Goal: Task Accomplishment & Management: Complete application form

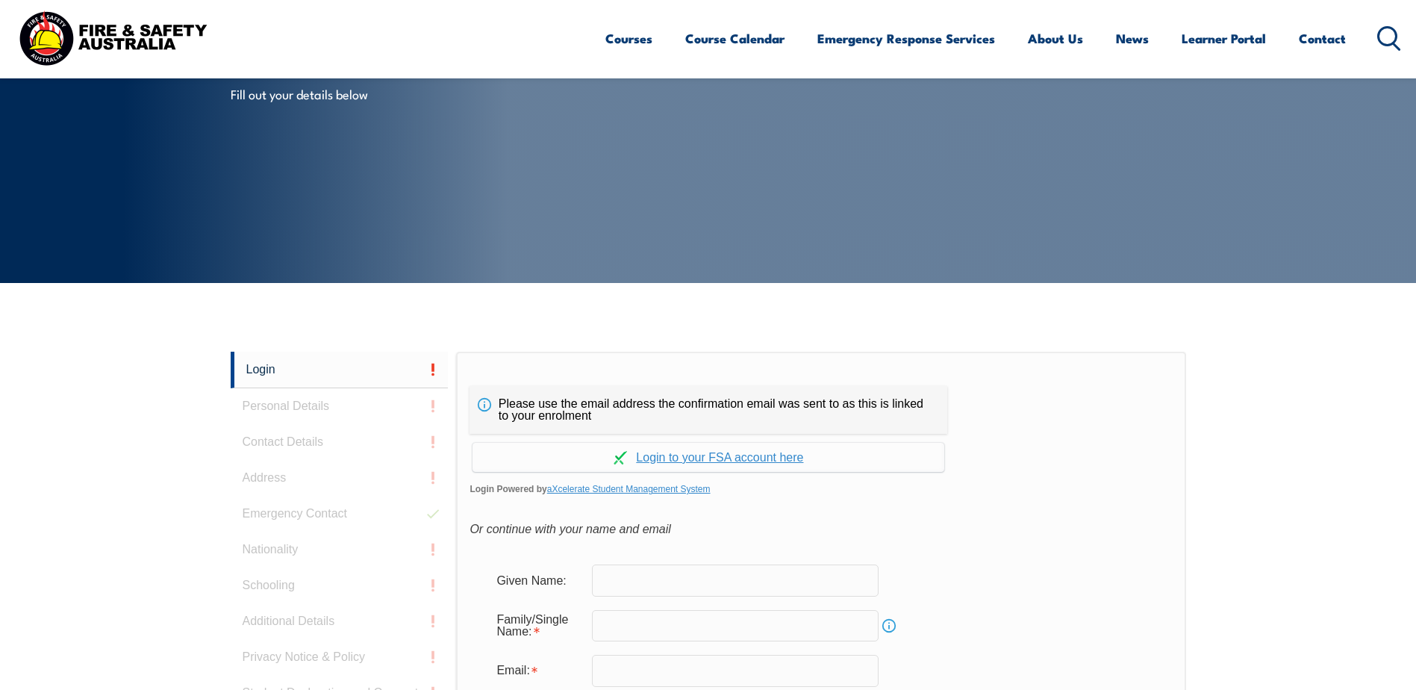
scroll to position [398, 0]
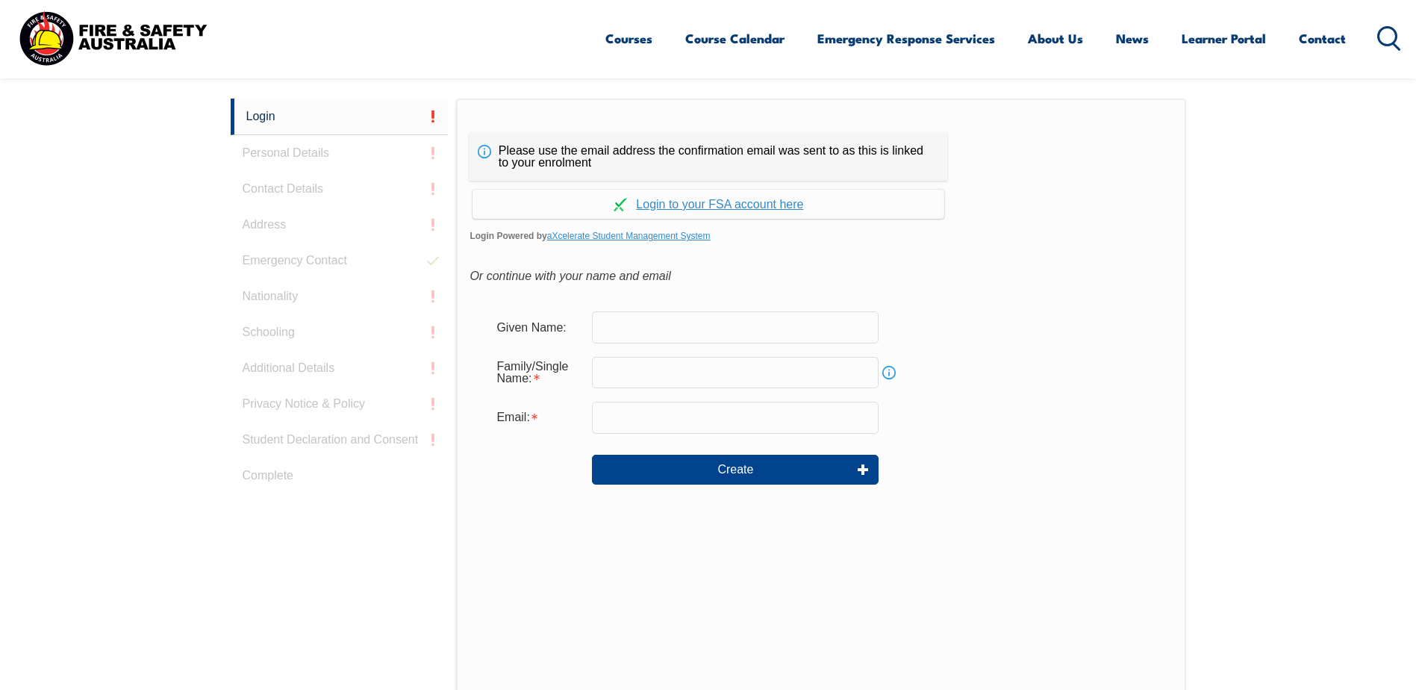
click at [646, 332] on input "text" at bounding box center [735, 326] width 287 height 31
type input "a"
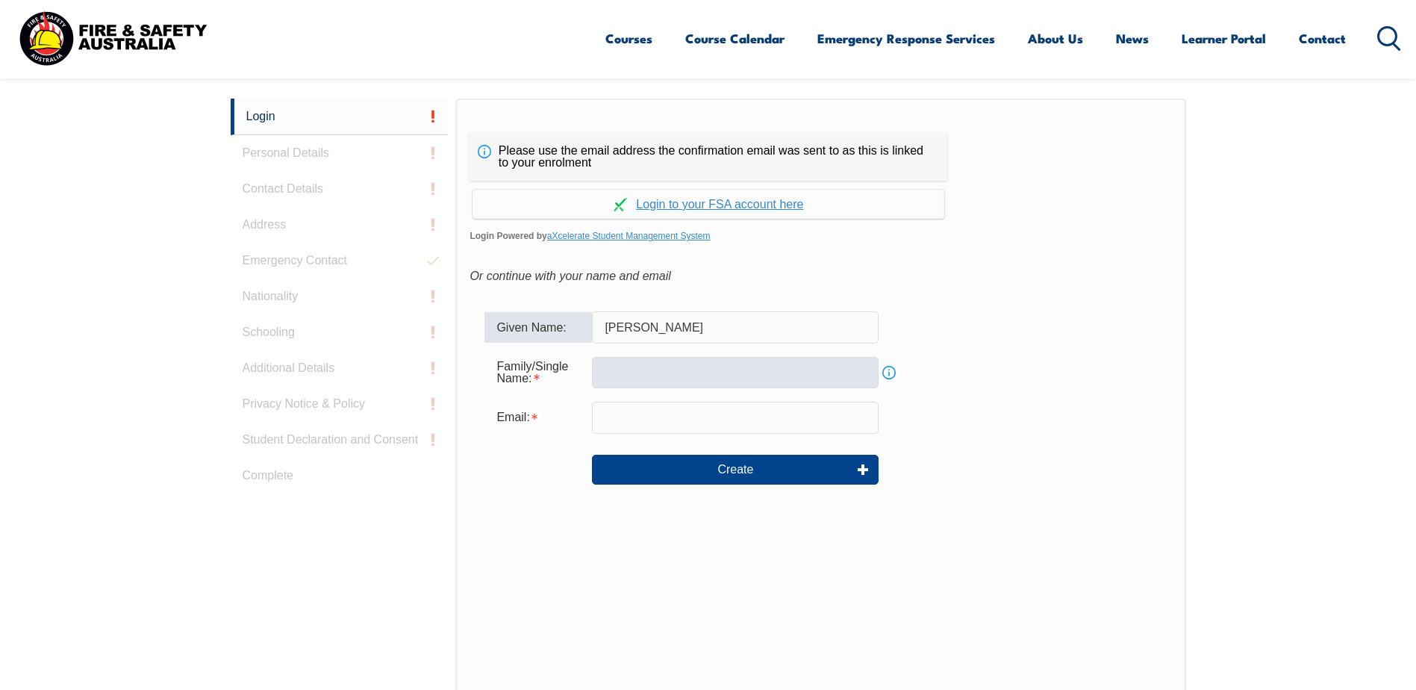
type input "Alexa Stephani"
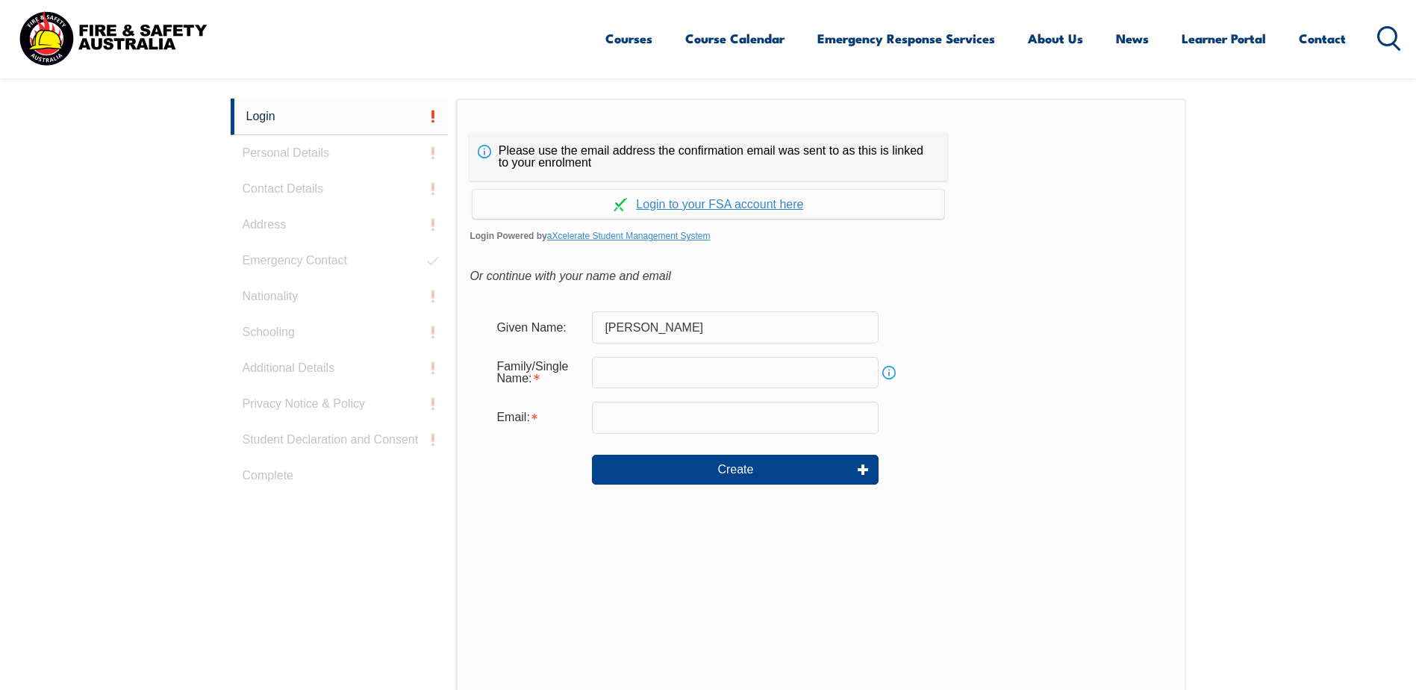
click at [698, 365] on input "text" at bounding box center [735, 372] width 287 height 31
type input "Manrique Rodriguez"
click at [699, 413] on input "email" at bounding box center [735, 416] width 287 height 31
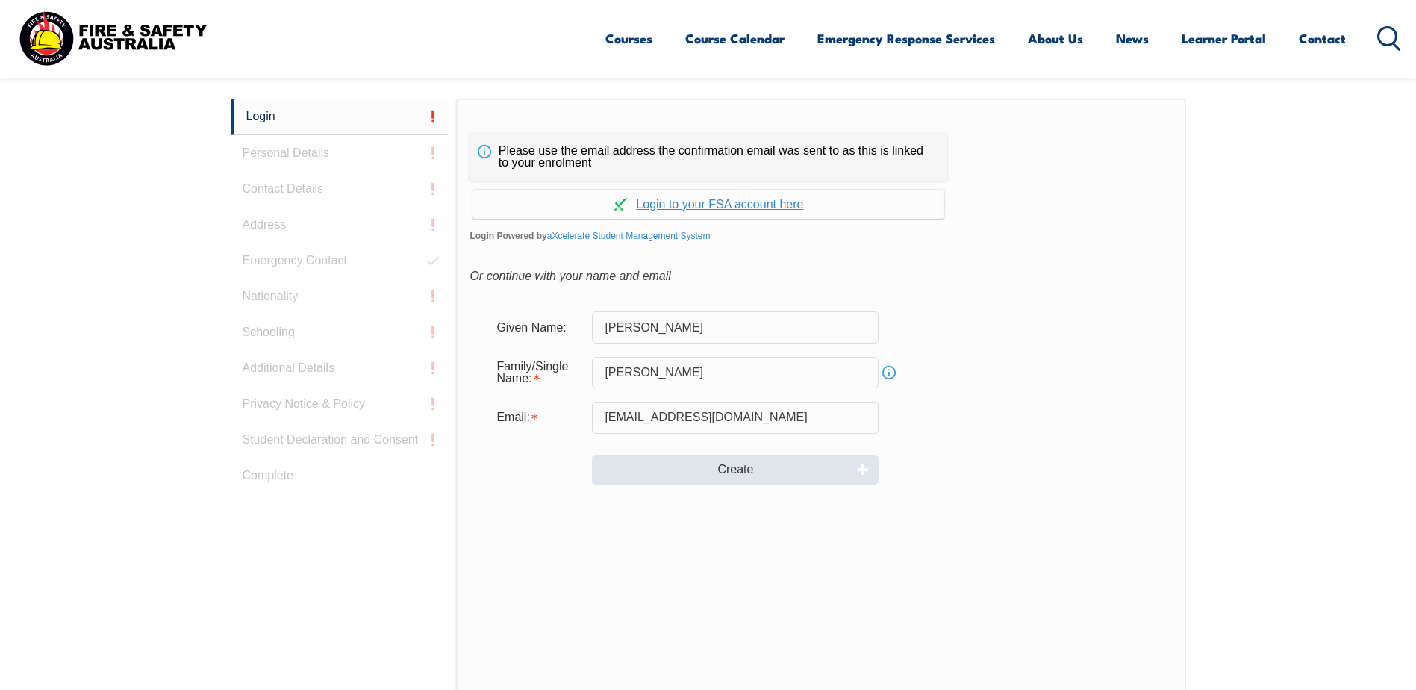
type input "[EMAIL_ADDRESS][DOMAIN_NAME]"
click at [749, 471] on button "Create" at bounding box center [735, 469] width 287 height 30
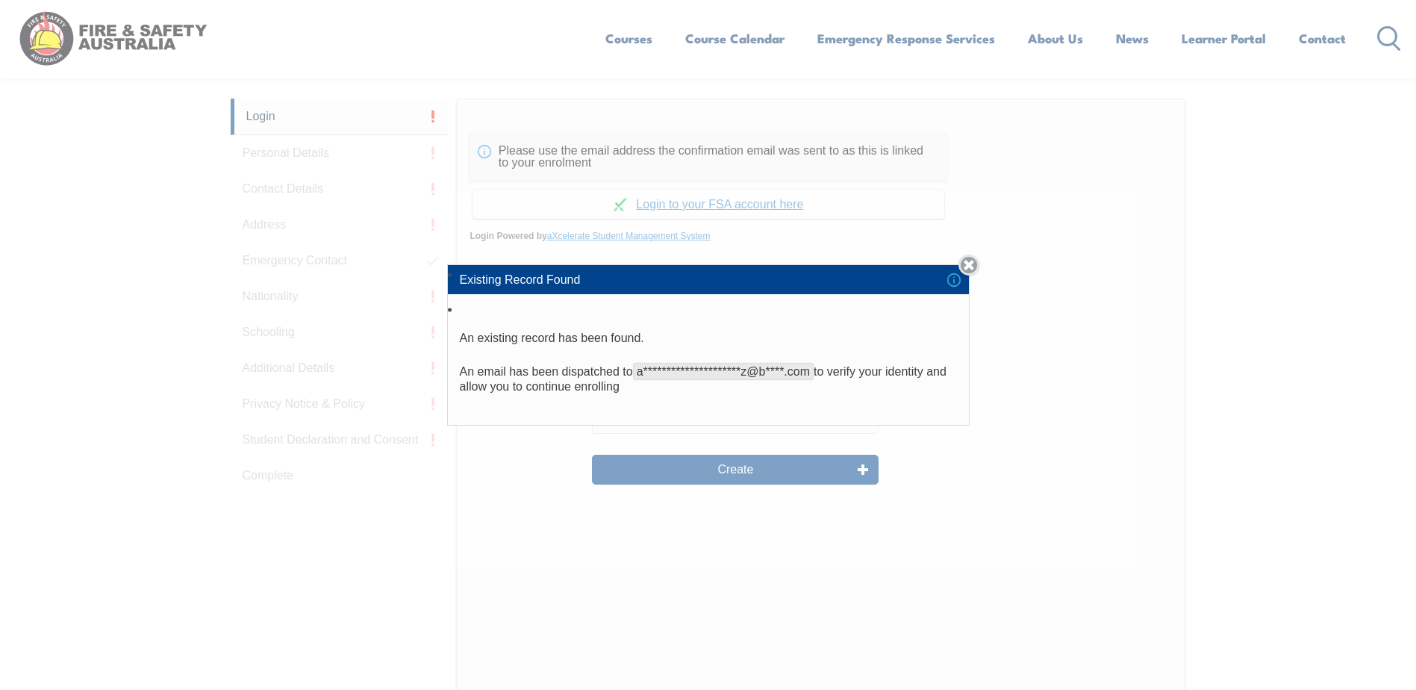
click at [967, 269] on link "Close" at bounding box center [968, 264] width 21 height 21
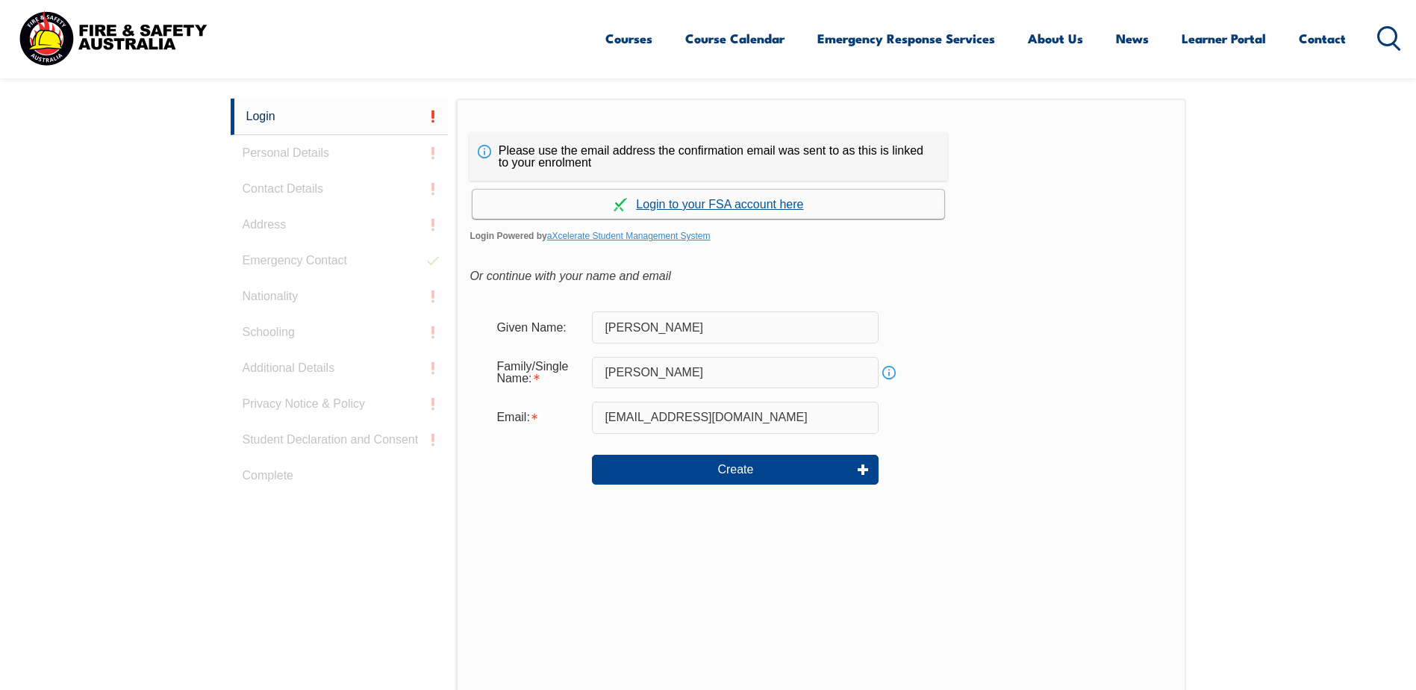
click at [710, 205] on link "Continue with aXcelerate" at bounding box center [708, 204] width 472 height 29
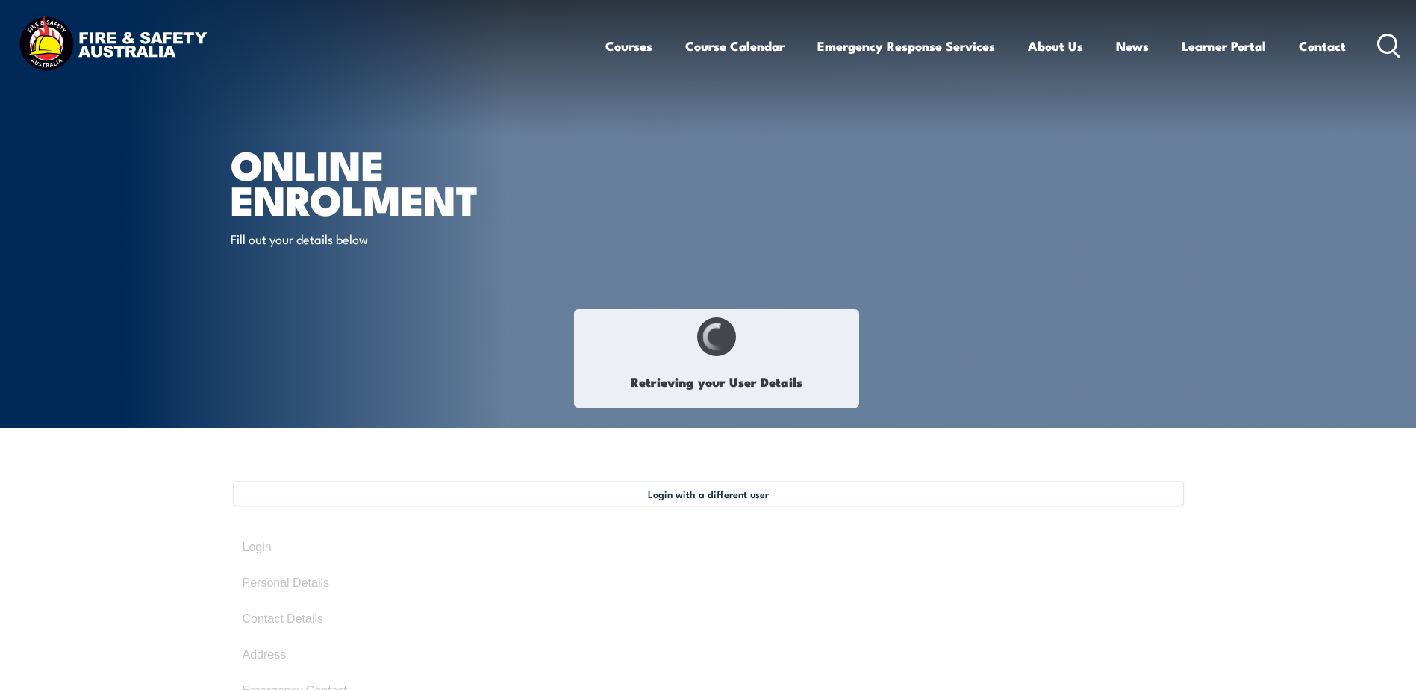
type input "Alexa"
type input "[PERSON_NAME]"
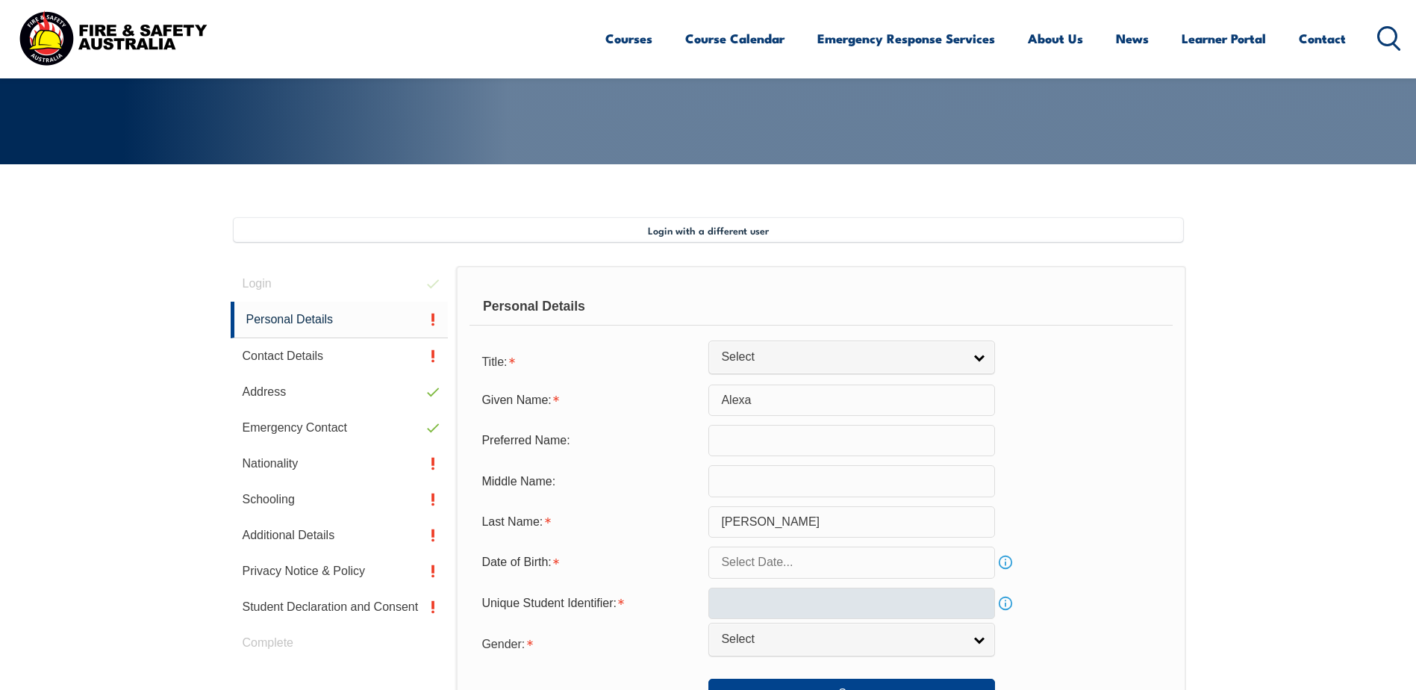
scroll to position [299, 0]
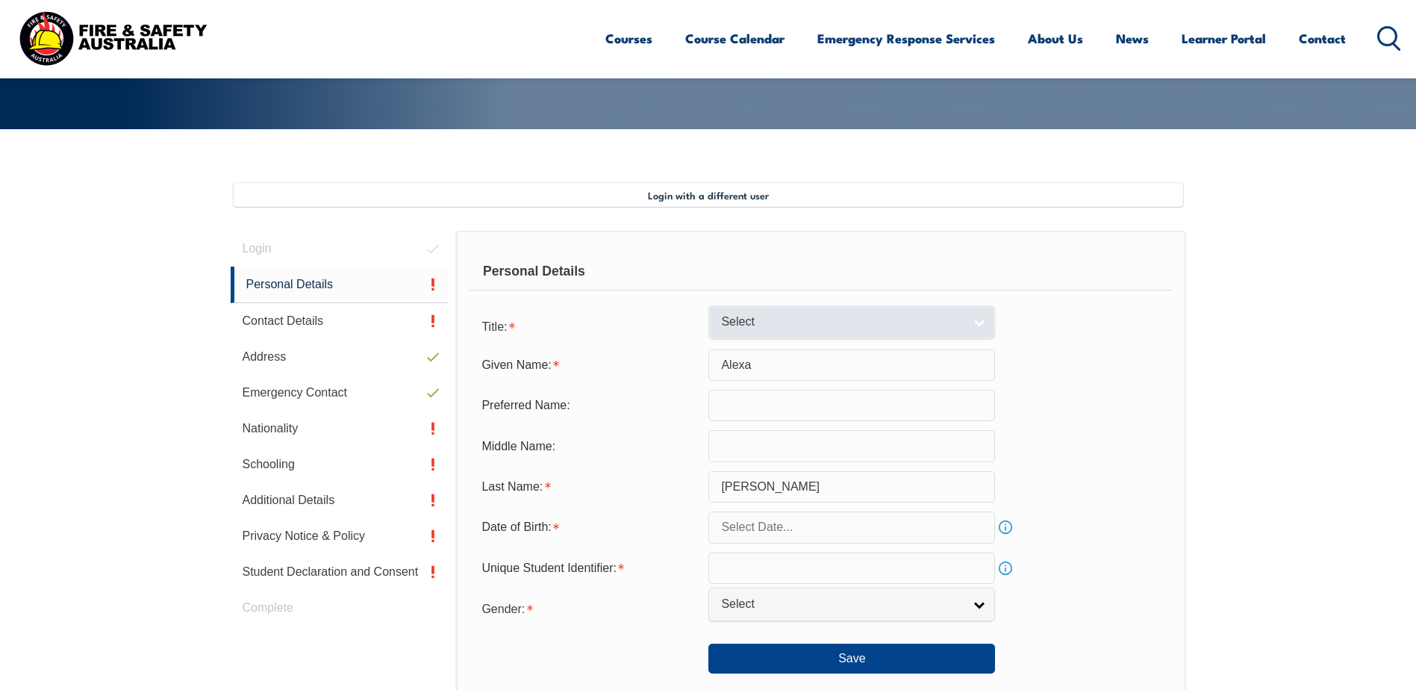
click at [819, 314] on span "Select" at bounding box center [842, 322] width 242 height 16
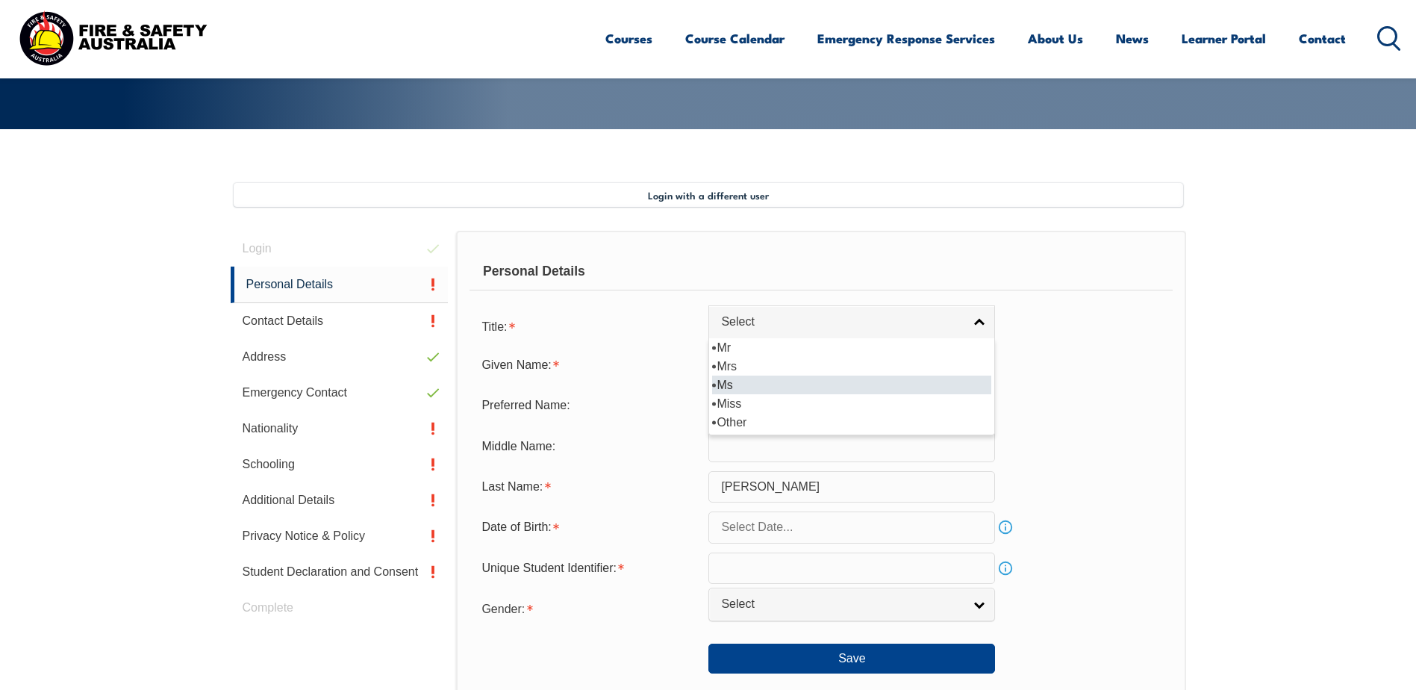
click at [790, 382] on li "Ms" at bounding box center [851, 384] width 279 height 19
select select "Ms"
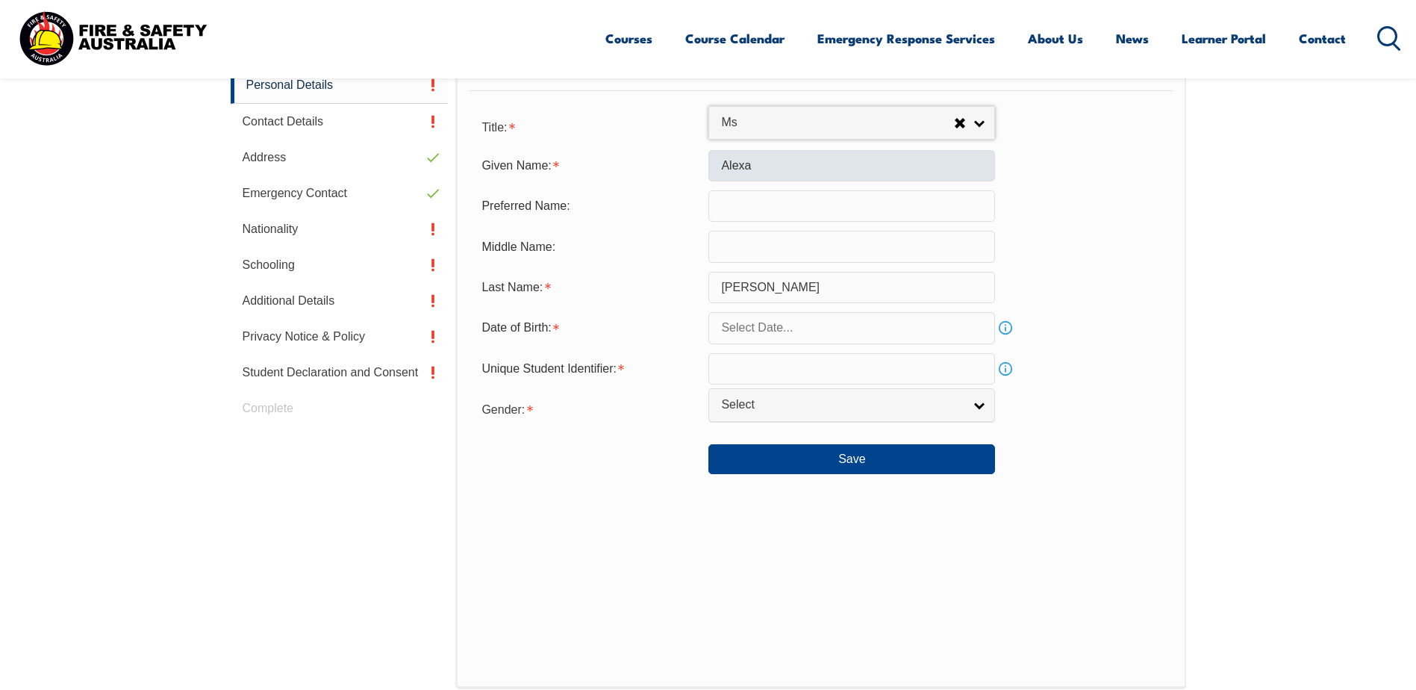
scroll to position [522, 0]
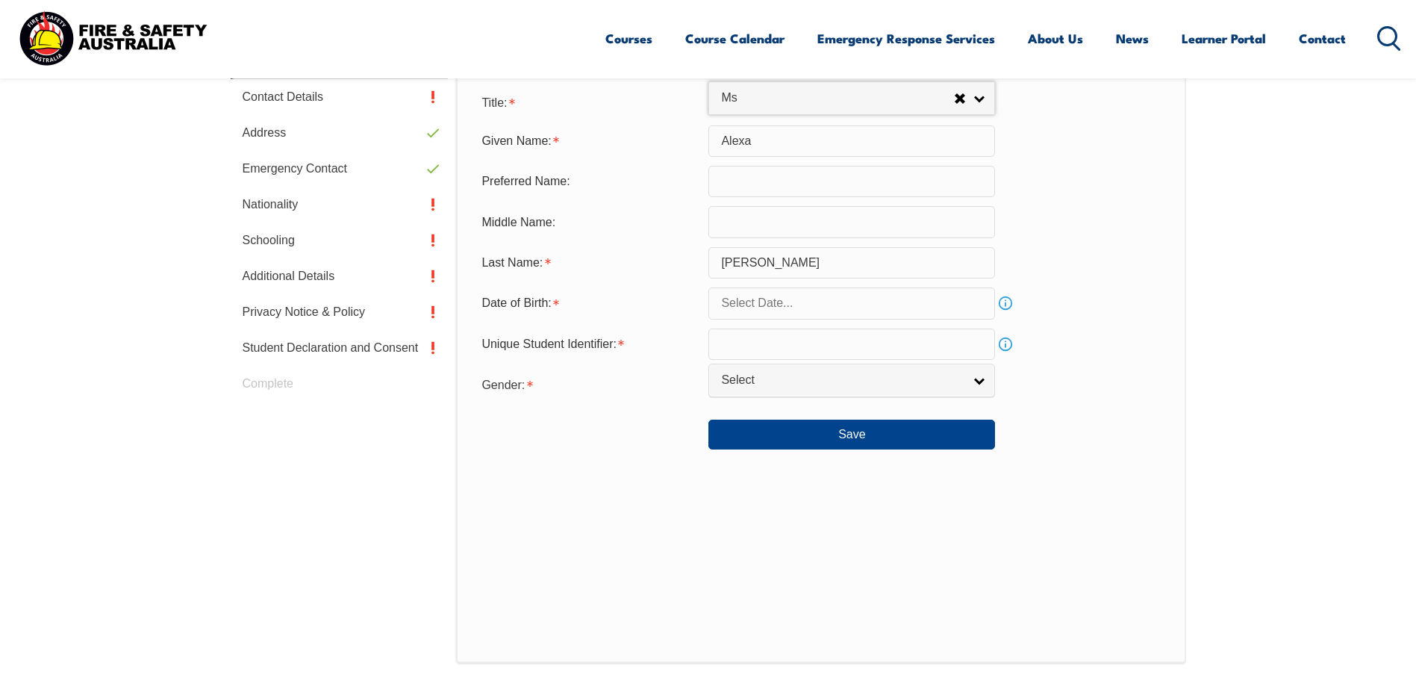
click at [808, 304] on input "text" at bounding box center [851, 302] width 287 height 31
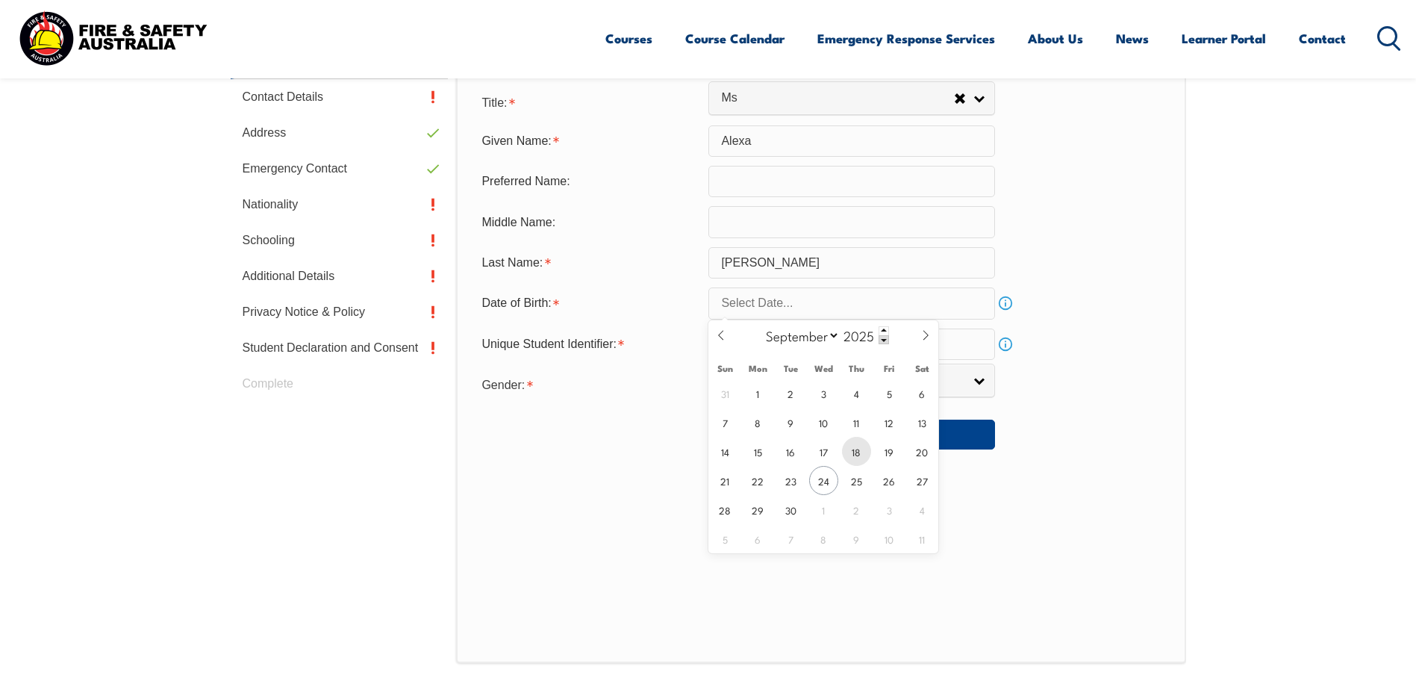
click at [857, 451] on span "18" at bounding box center [856, 451] width 29 height 29
type input "[DATE]"
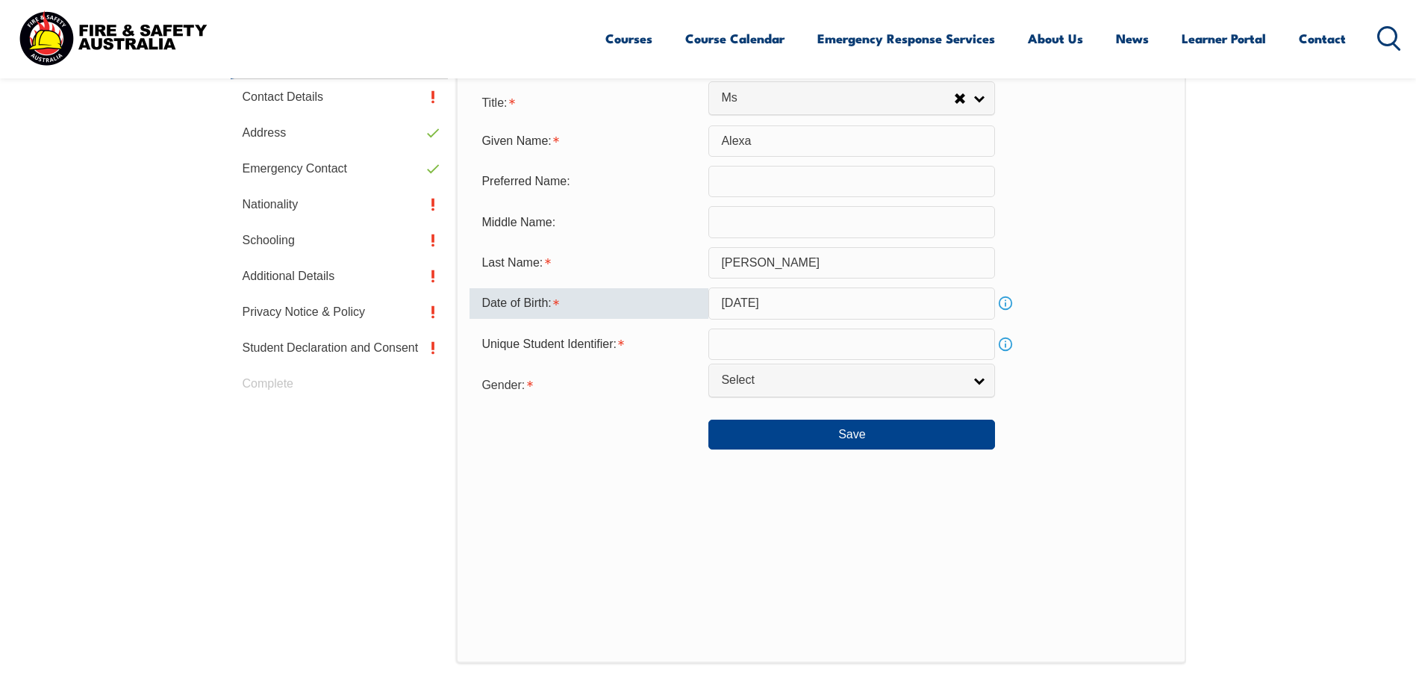
click at [850, 307] on input "[DATE]" at bounding box center [851, 302] width 287 height 31
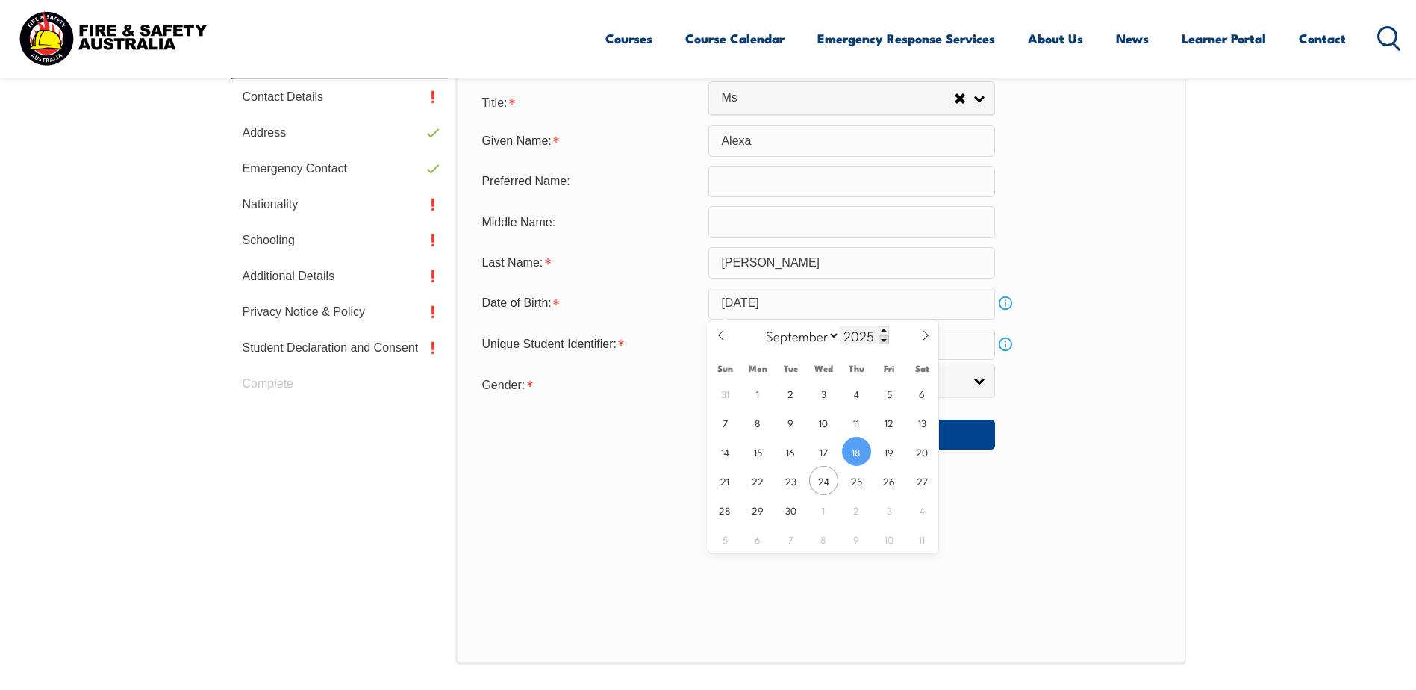
click at [867, 340] on input "2025" at bounding box center [864, 335] width 49 height 18
click at [878, 340] on span at bounding box center [883, 339] width 10 height 9
drag, startPoint x: 869, startPoint y: 340, endPoint x: 846, endPoint y: 340, distance: 23.9
click at [846, 340] on input "2023" at bounding box center [864, 335] width 49 height 18
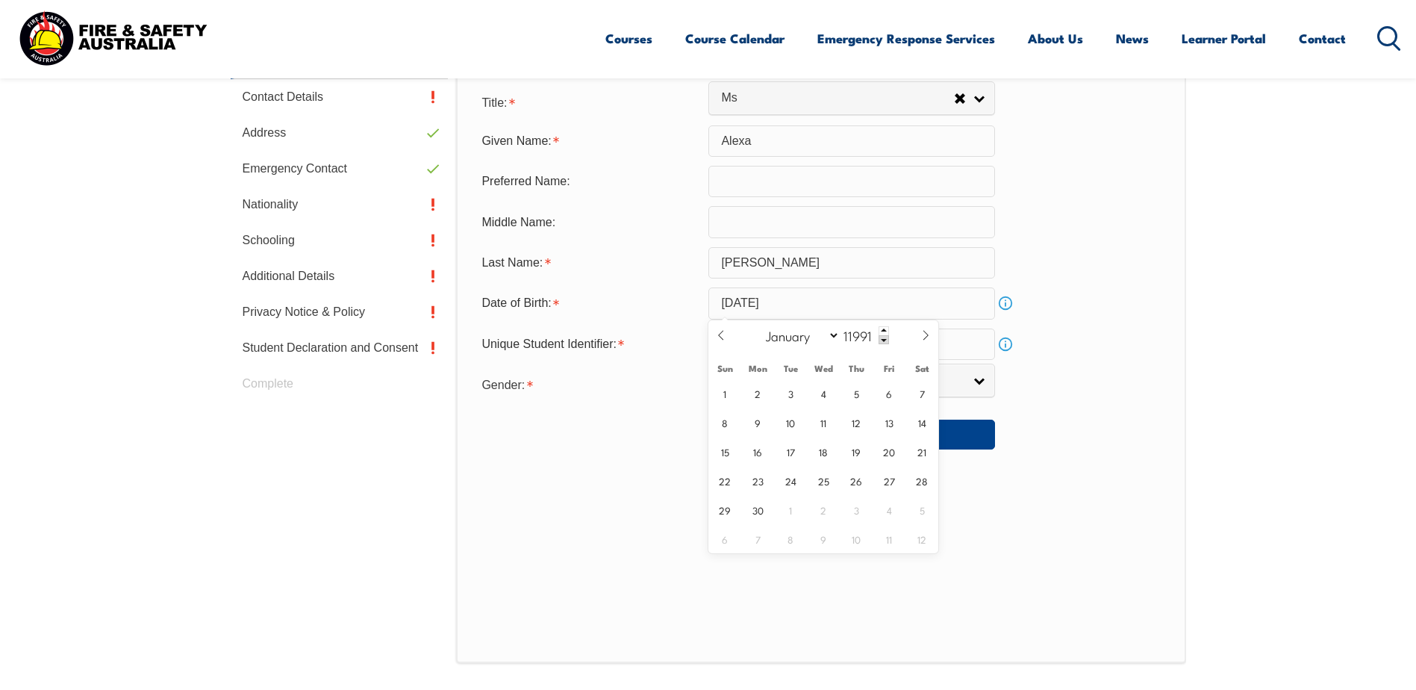
type input "11991"
click at [1203, 328] on section "Login with a different user Login Personal Details Contact Details Address Emer…" at bounding box center [708, 366] width 1416 height 922
drag, startPoint x: 835, startPoint y: 302, endPoint x: 776, endPoint y: 302, distance: 59.0
click at [776, 302] on input "[DATE]" at bounding box center [851, 302] width 287 height 31
drag, startPoint x: 776, startPoint y: 302, endPoint x: 855, endPoint y: 335, distance: 85.6
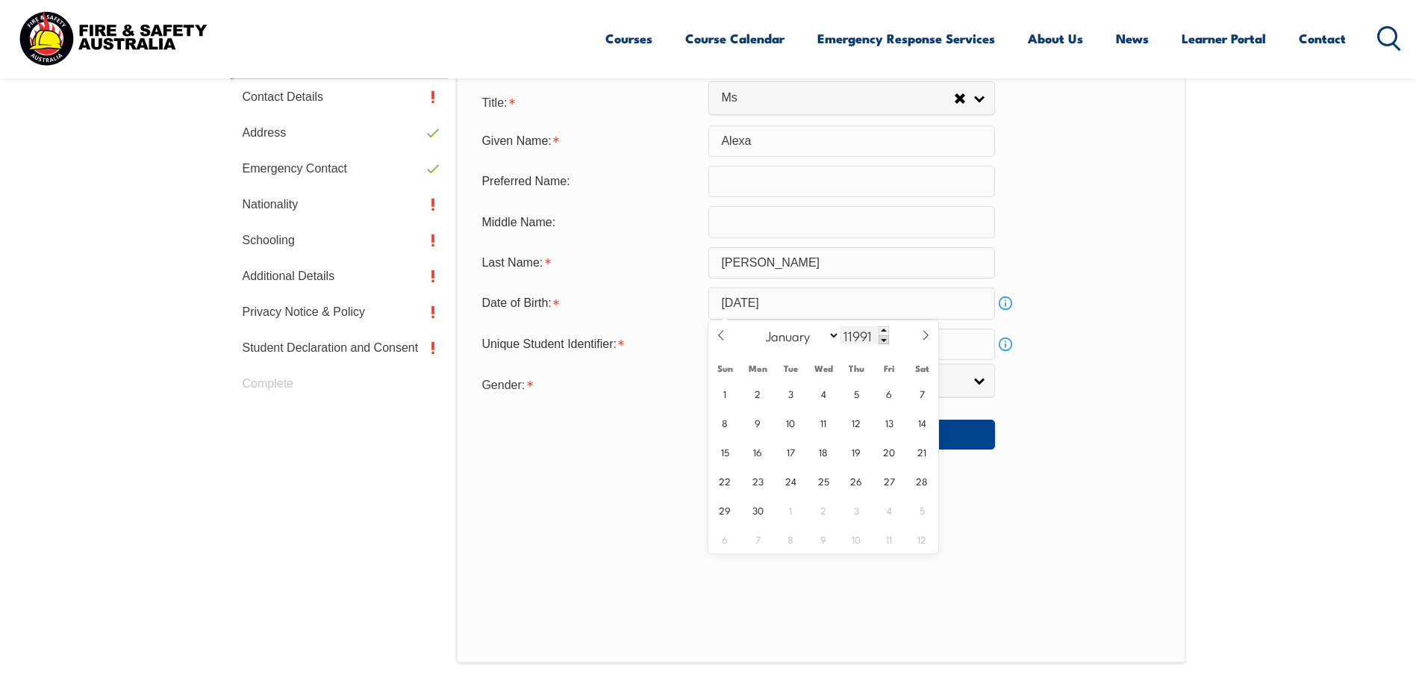
click at [855, 335] on input "11991" at bounding box center [864, 335] width 49 height 18
click at [793, 337] on select "January February March April May June July August September October November De…" at bounding box center [798, 334] width 81 height 19
select select "4"
click at [759, 325] on select "January February March April May June July August September October November De…" at bounding box center [798, 334] width 81 height 19
click at [926, 454] on span "18" at bounding box center [921, 451] width 29 height 29
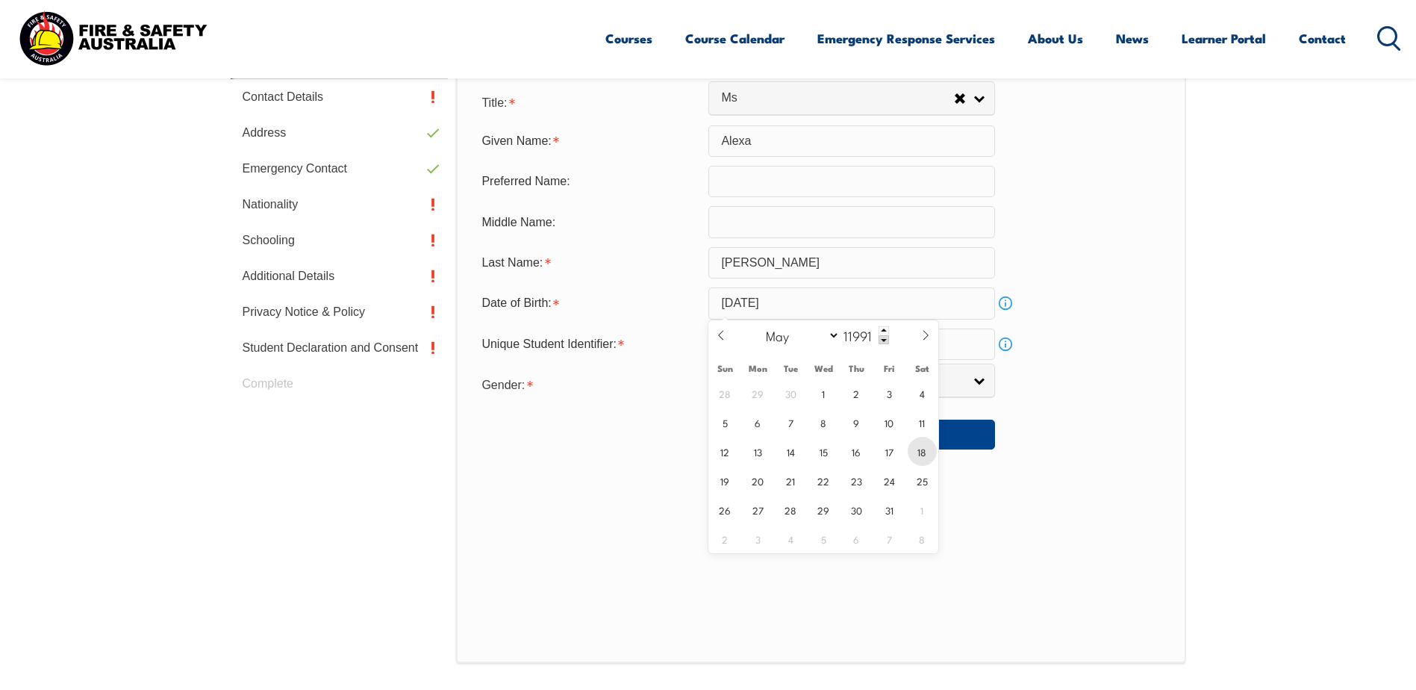
type input "[DATE]"
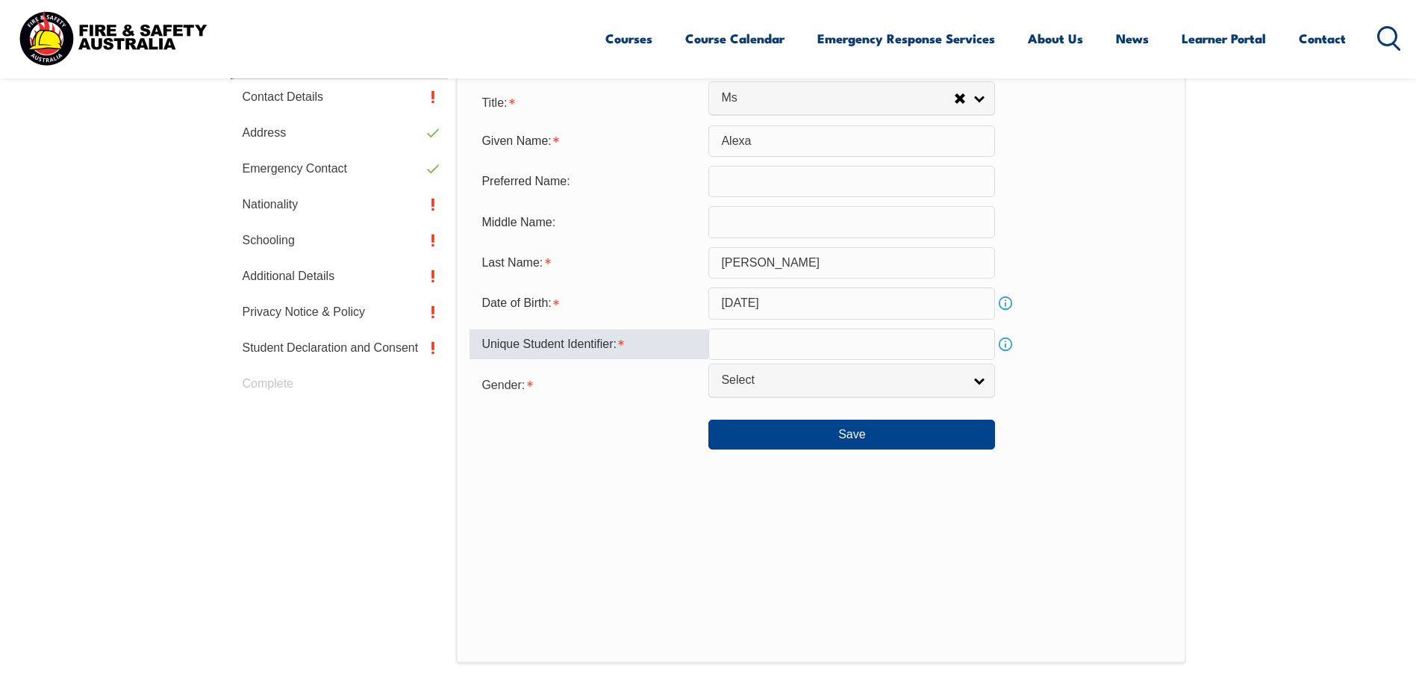
click at [777, 340] on input "text" at bounding box center [851, 343] width 287 height 31
type input "b"
type input "BUHDGR9W5A"
click at [864, 378] on span "Select" at bounding box center [842, 380] width 242 height 16
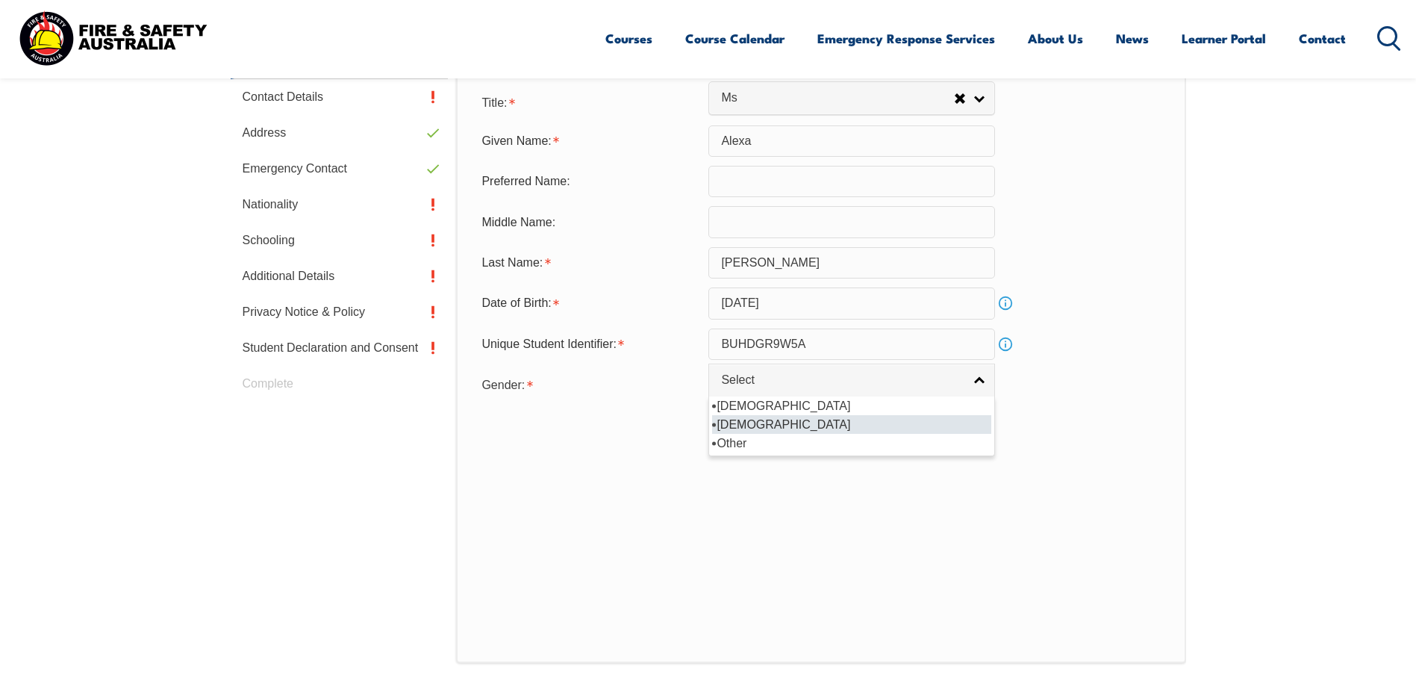
click at [850, 415] on li "[DEMOGRAPHIC_DATA]" at bounding box center [851, 424] width 279 height 19
select select "F"
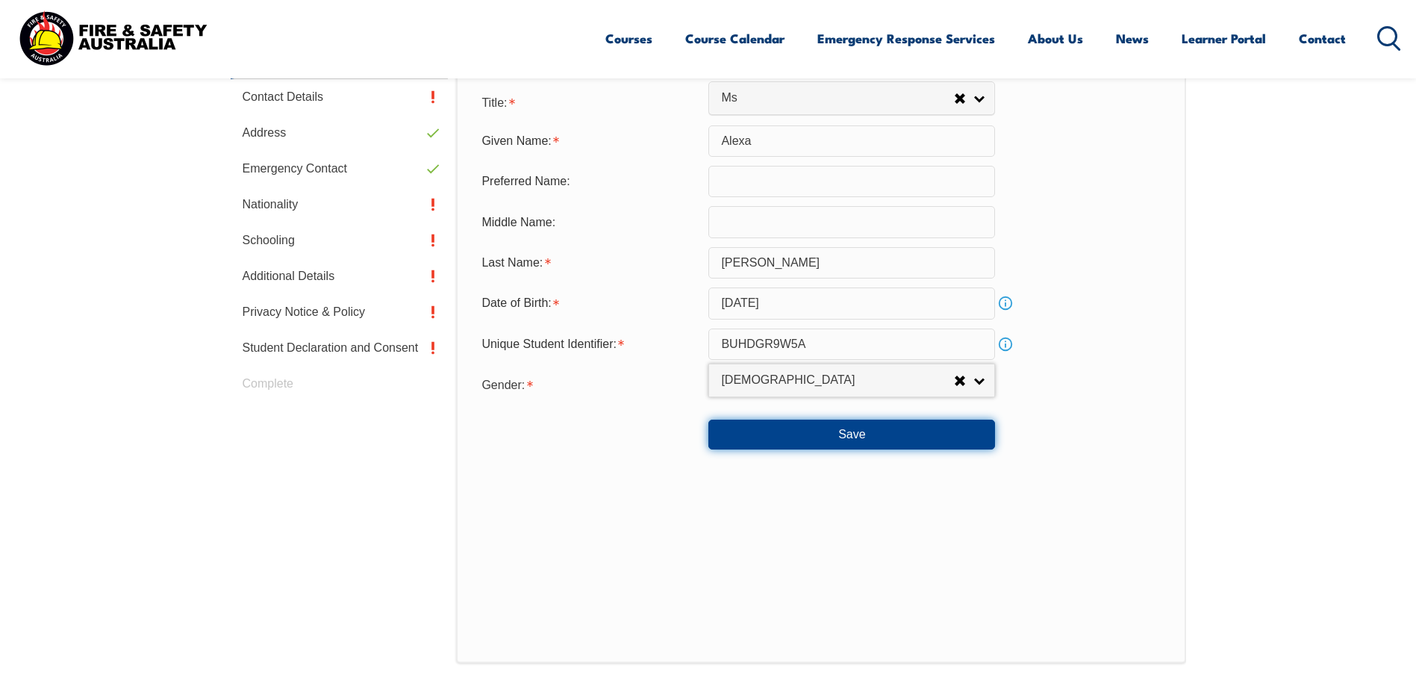
click at [873, 431] on button "Save" at bounding box center [851, 434] width 287 height 30
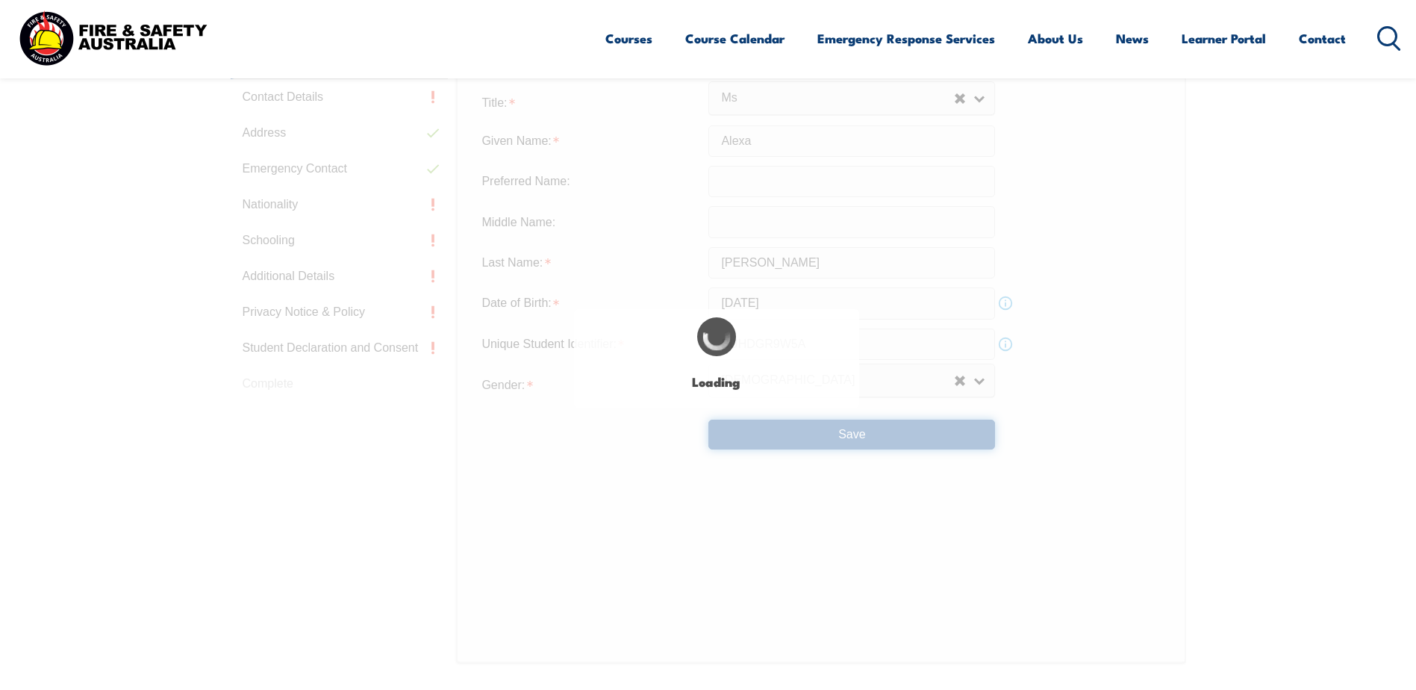
type input "[EMAIL_ADDRESS][DOMAIN_NAME]"
type input "0416371819"
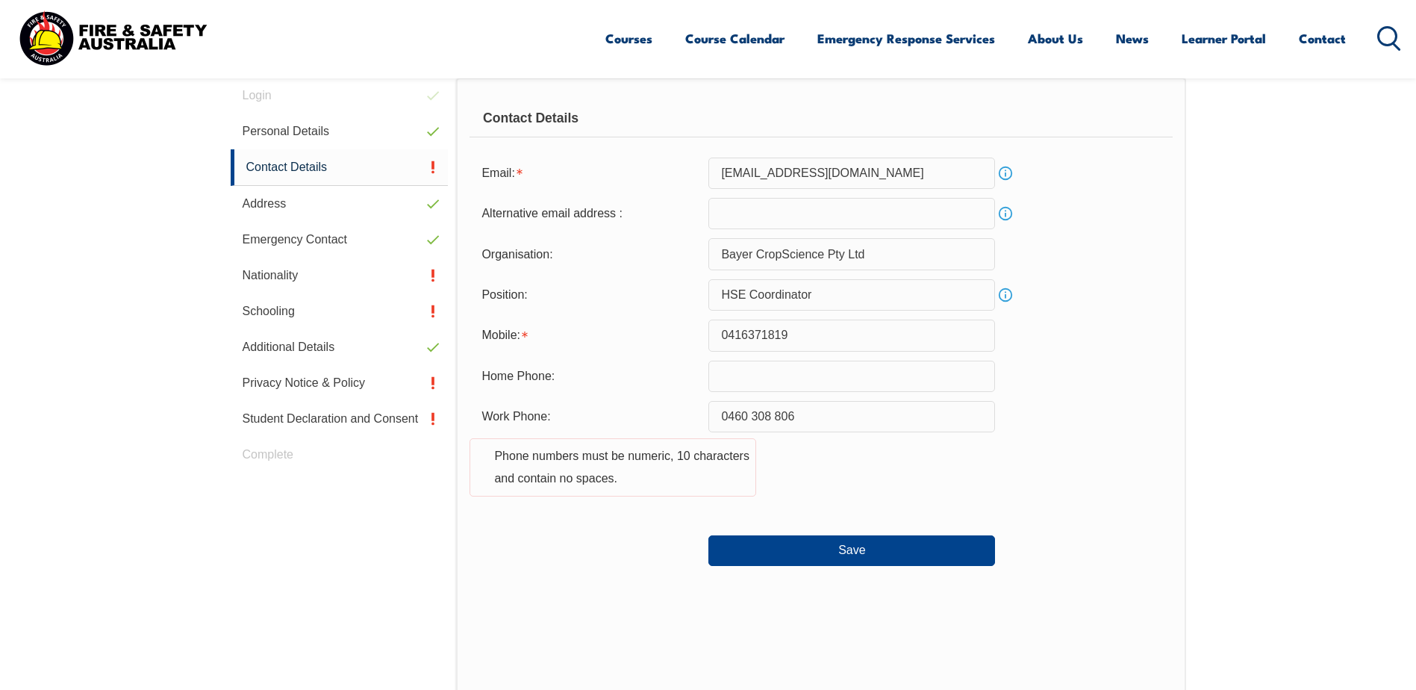
scroll to position [407, 0]
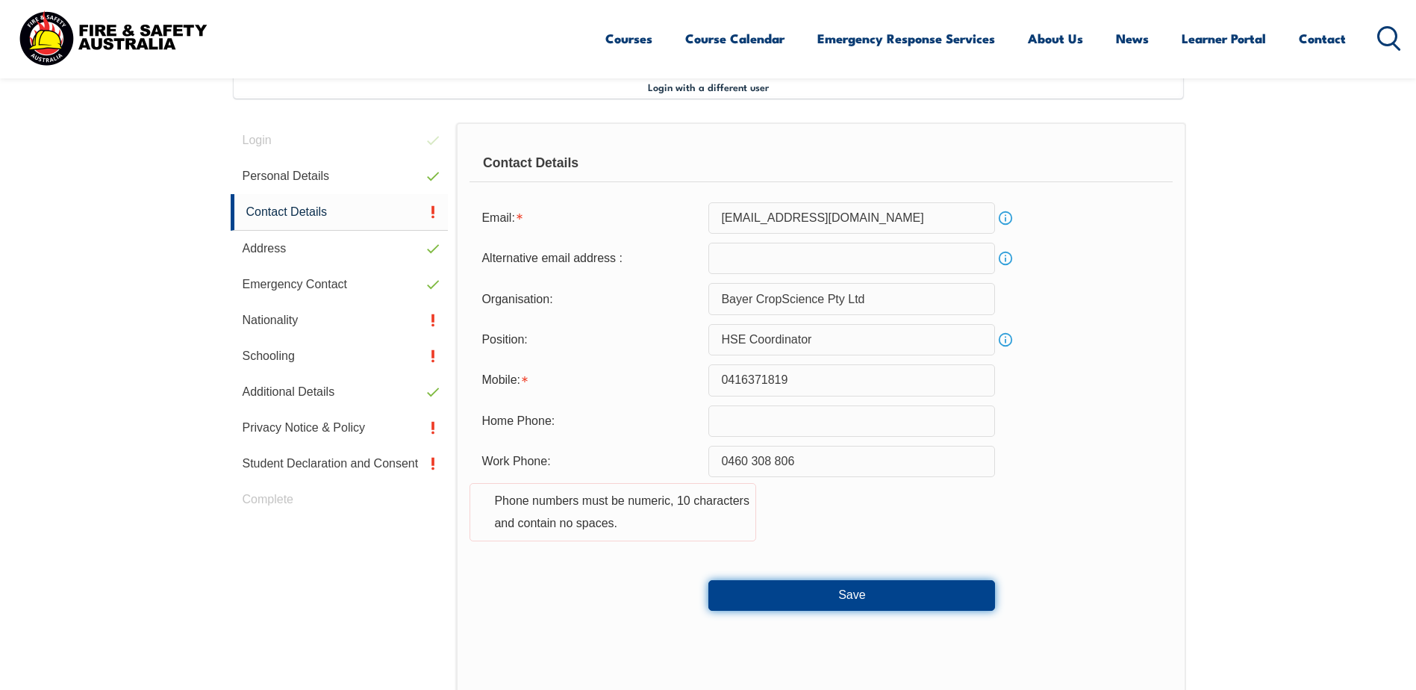
click at [888, 590] on button "Save" at bounding box center [851, 595] width 287 height 30
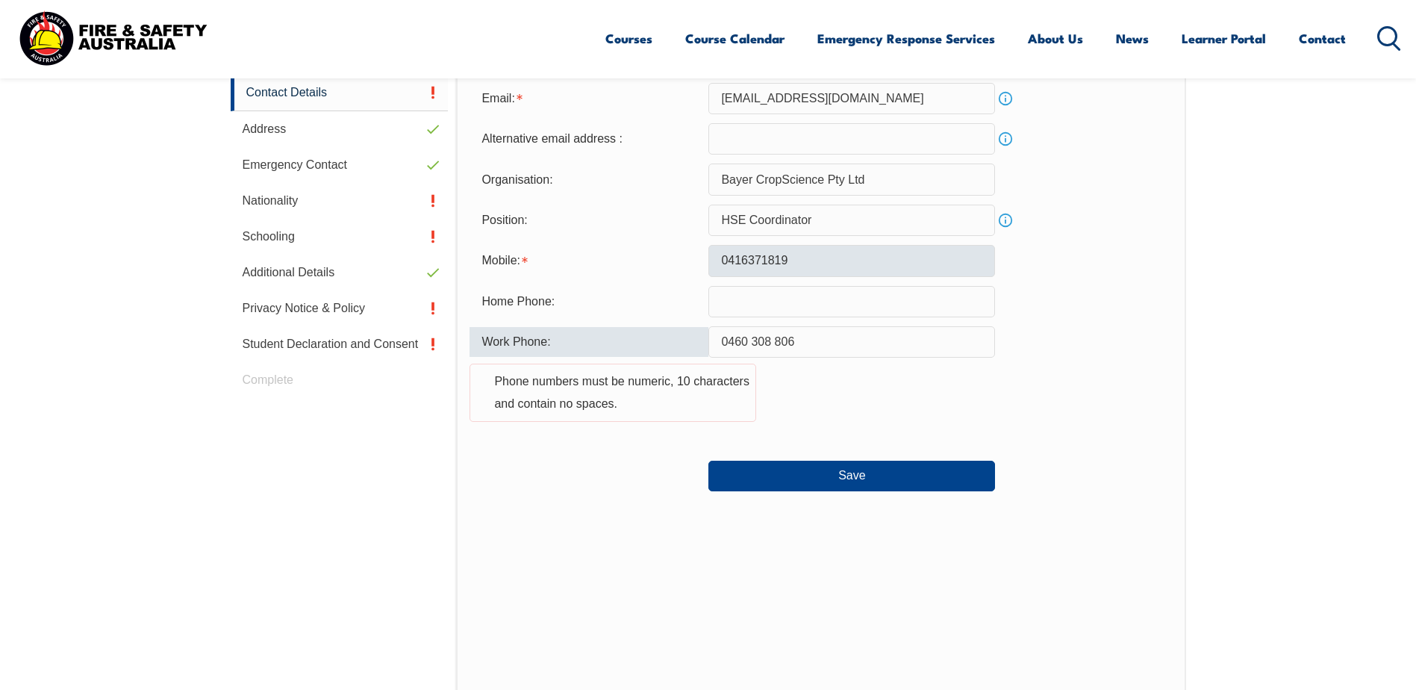
scroll to position [479, 0]
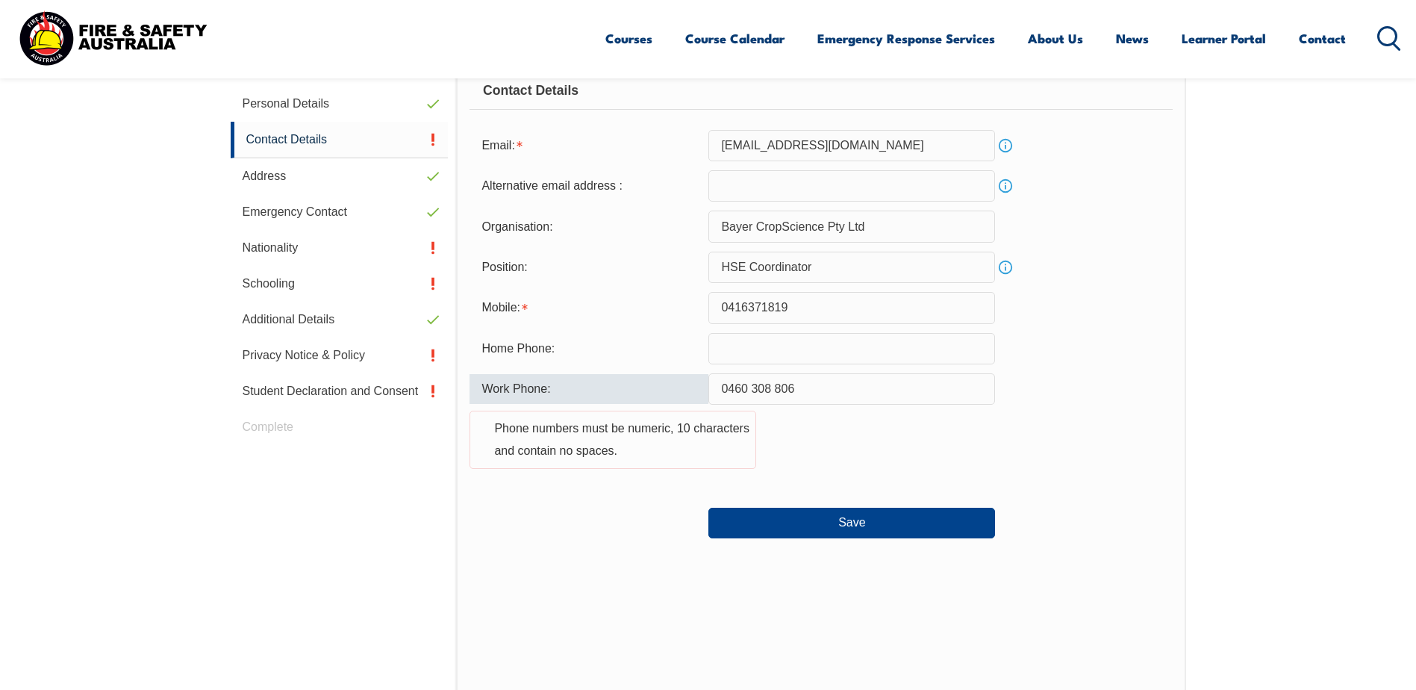
click at [753, 390] on input "0460 308 806" at bounding box center [851, 388] width 287 height 31
click at [771, 384] on input "0460308 806" at bounding box center [851, 388] width 287 height 31
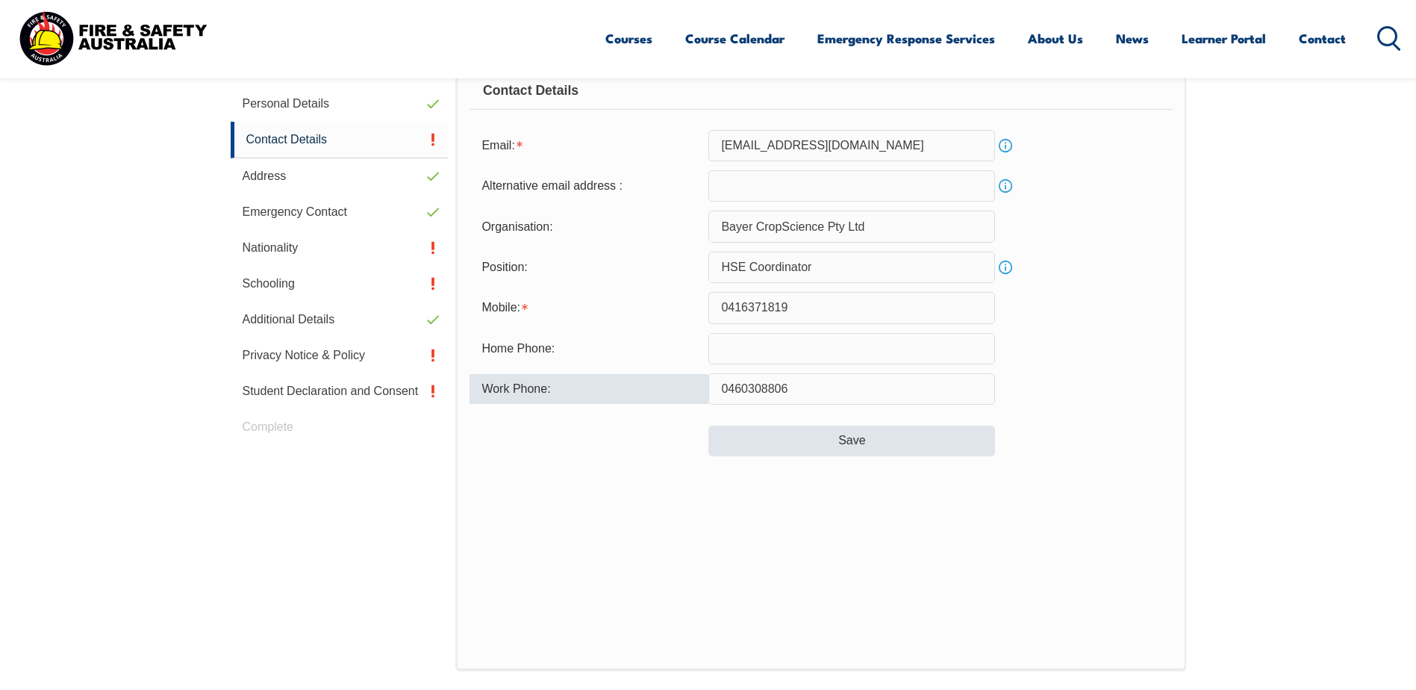
type input "0460308806"
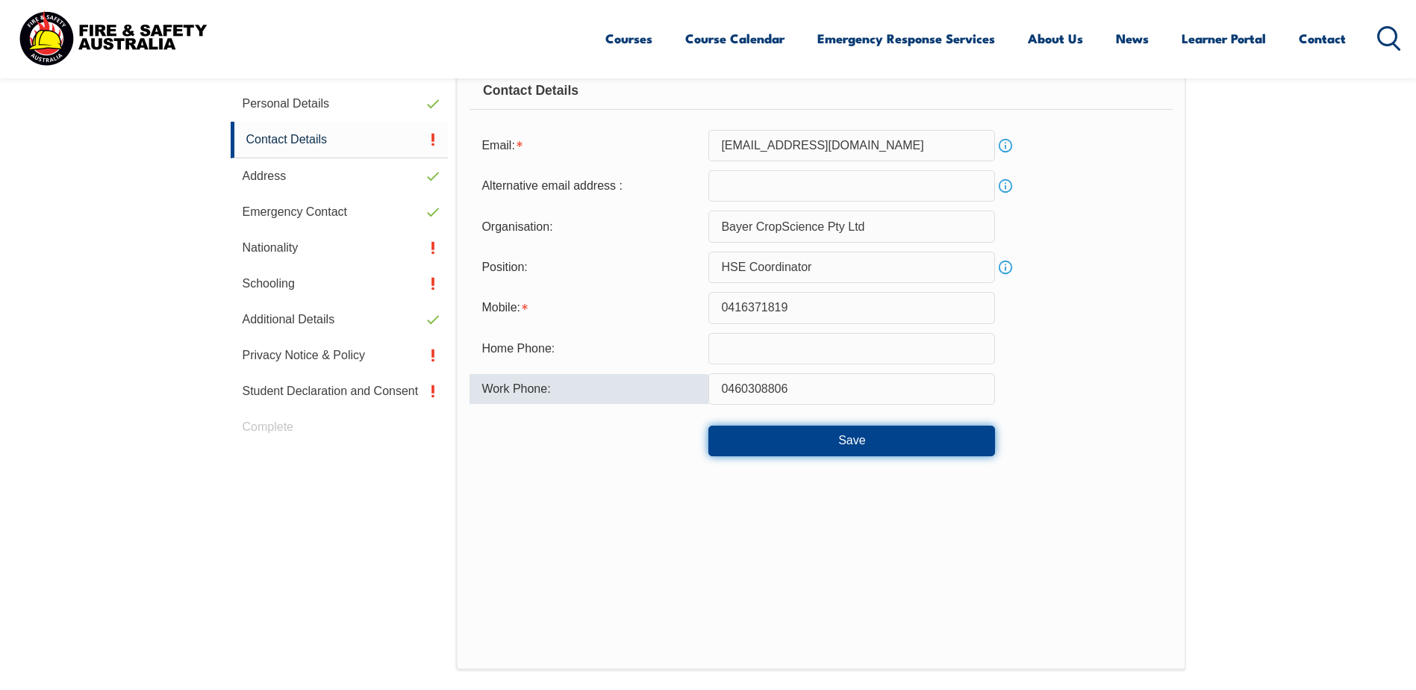
click at [818, 446] on button "Save" at bounding box center [851, 440] width 287 height 30
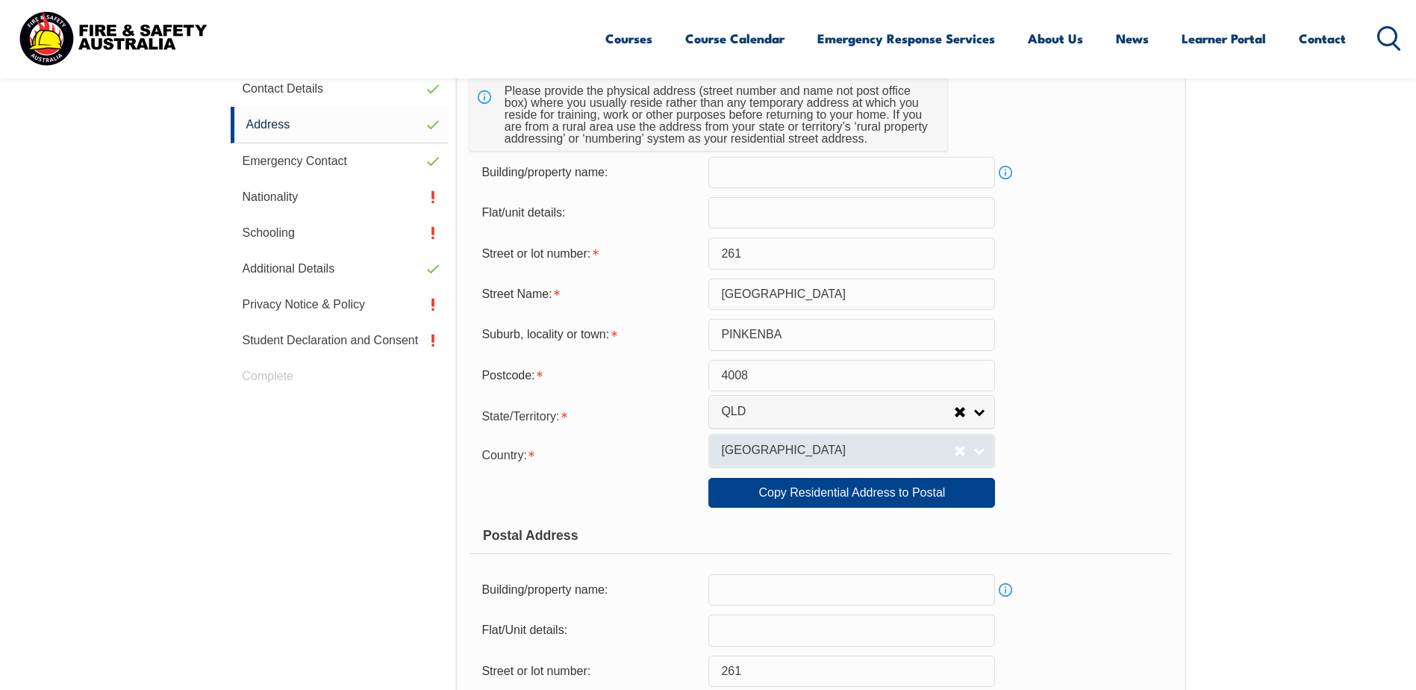
scroll to position [626, 0]
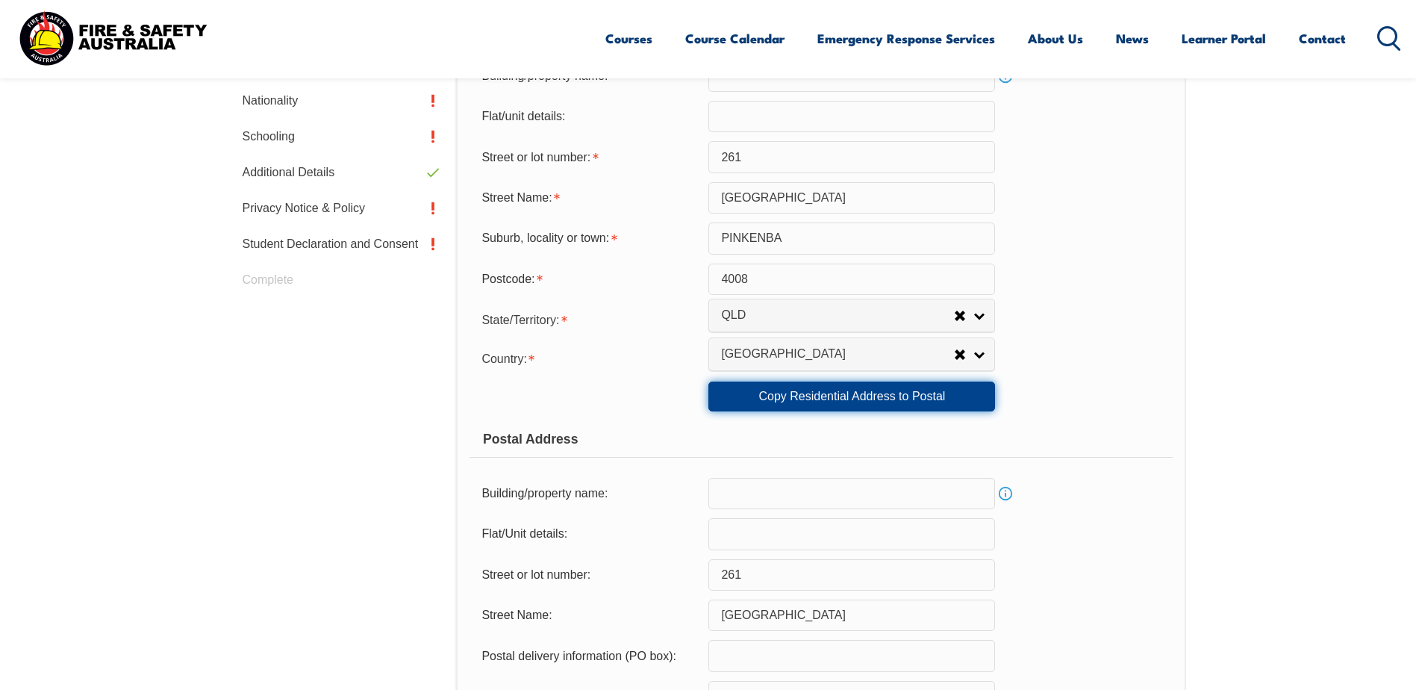
click at [813, 396] on link "Copy Residential Address to Postal" at bounding box center [851, 396] width 287 height 30
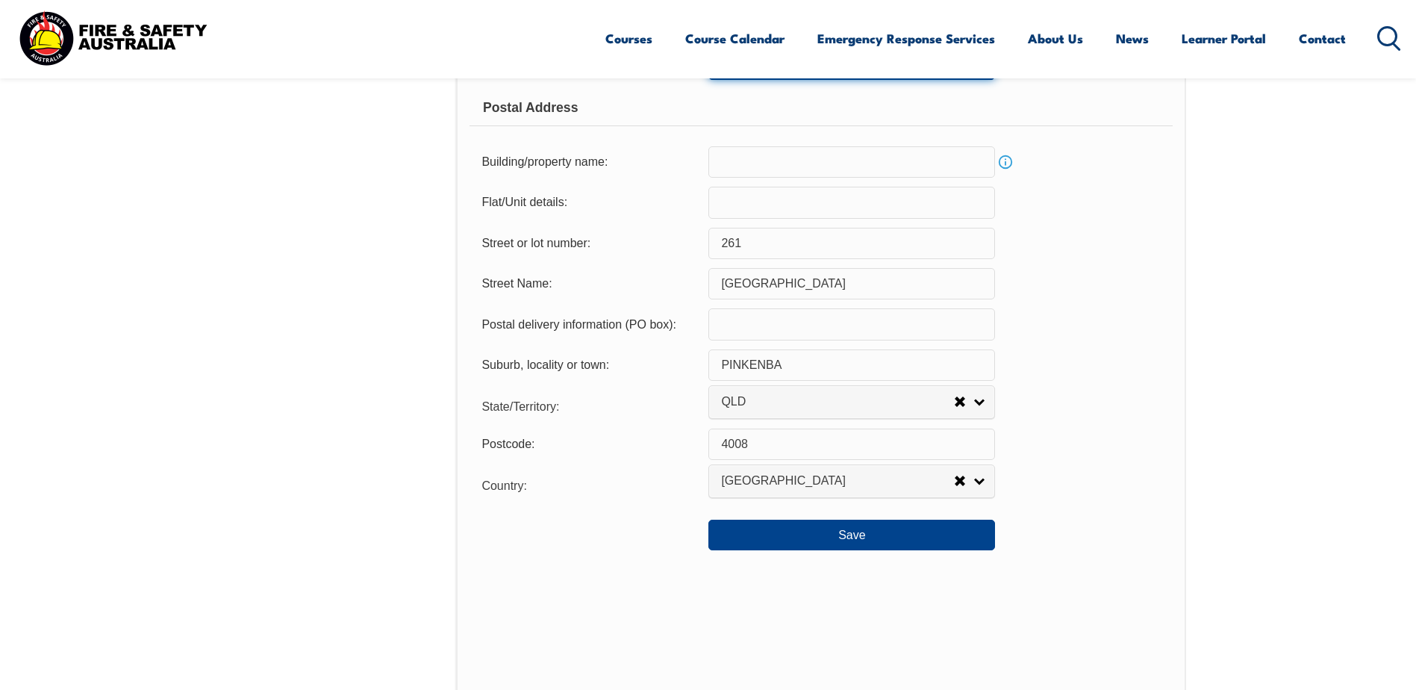
scroll to position [925, 0]
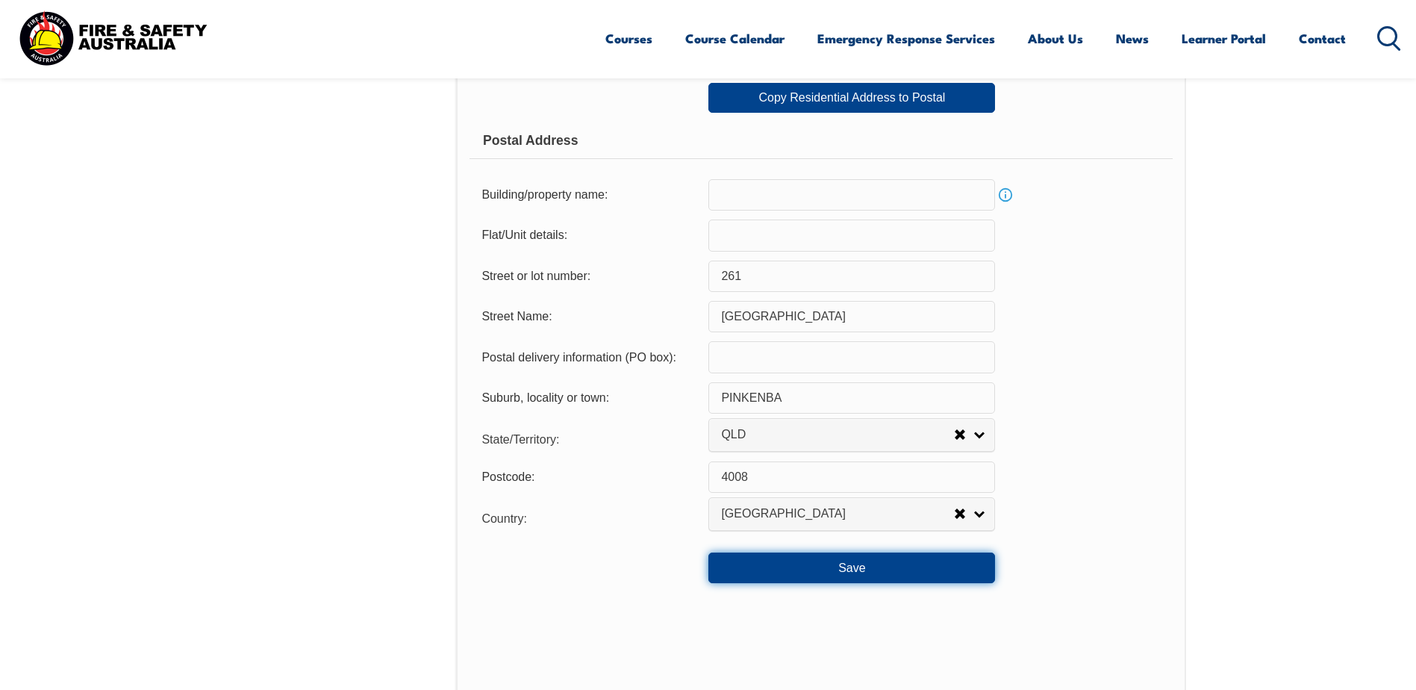
click at [846, 567] on button "Save" at bounding box center [851, 567] width 287 height 30
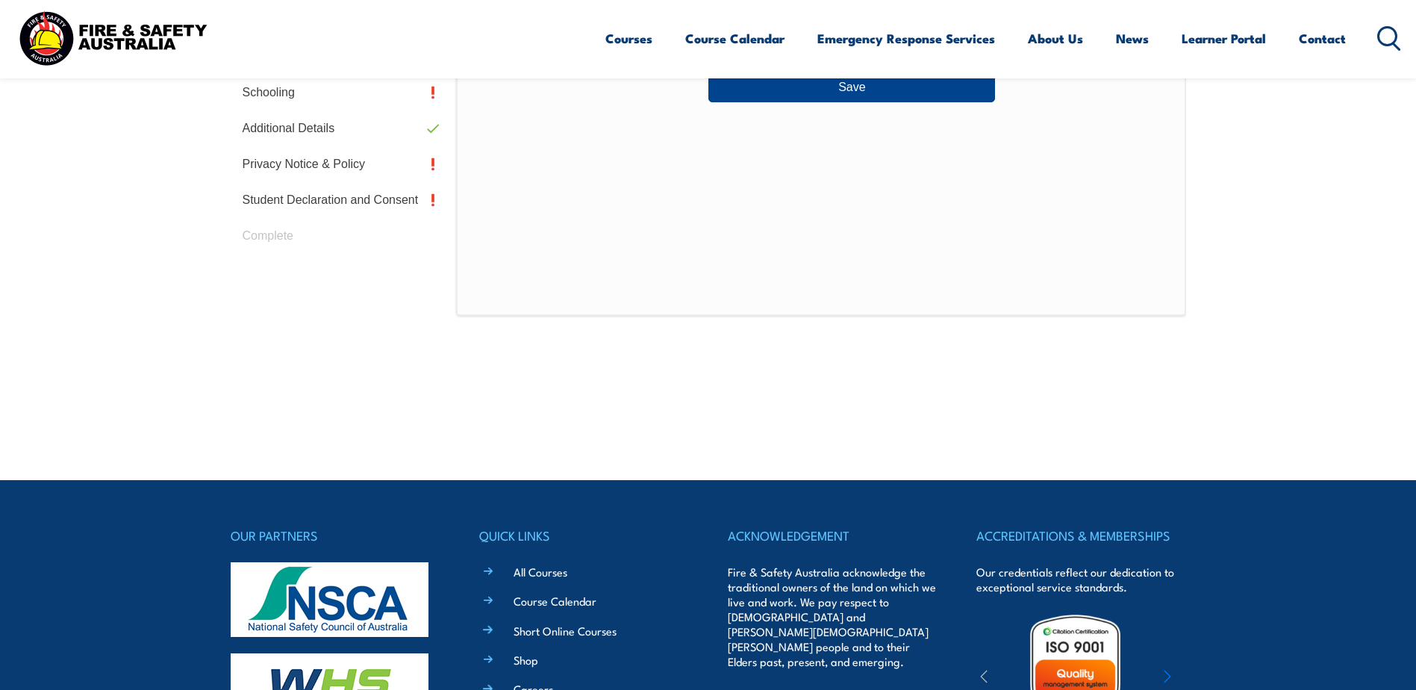
scroll to position [407, 0]
